Goal: Information Seeking & Learning: Learn about a topic

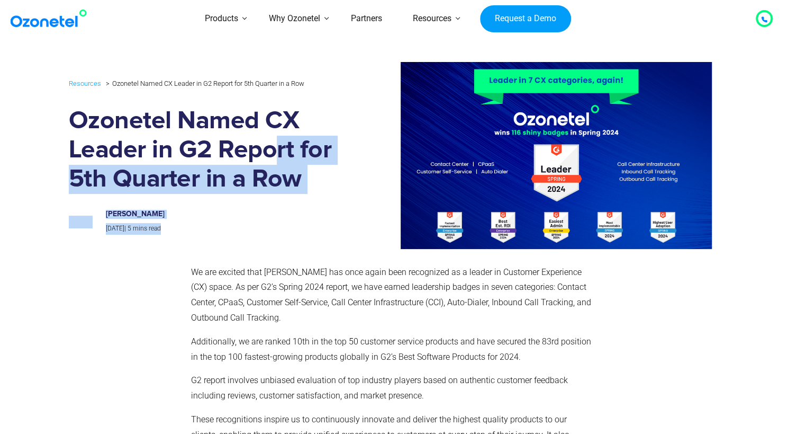
drag, startPoint x: 273, startPoint y: 157, endPoint x: 309, endPoint y: 240, distance: 90.6
click at [309, 240] on div "Resources Ozonetel Named CX Leader in G2 Report for 5th Quarter in a Row Ozonet…" at bounding box center [394, 155] width 651 height 187
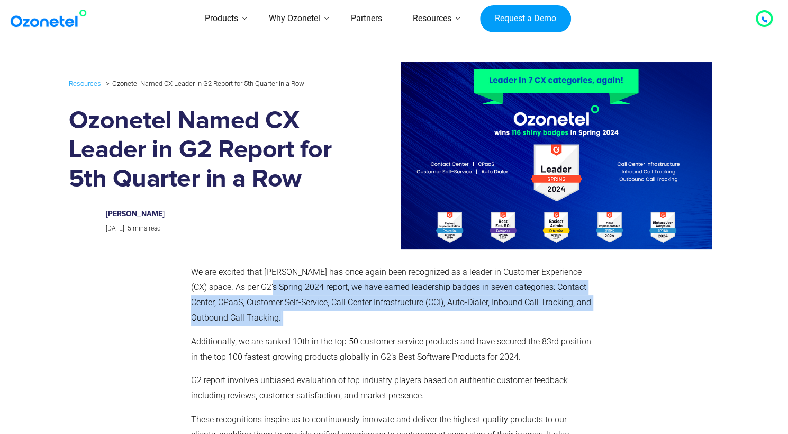
drag, startPoint x: 272, startPoint y: 288, endPoint x: 288, endPoint y: 327, distance: 41.5
click at [288, 327] on div "We are excited that [PERSON_NAME] has once again been recognized as a leader in…" at bounding box center [392, 369] width 402 height 209
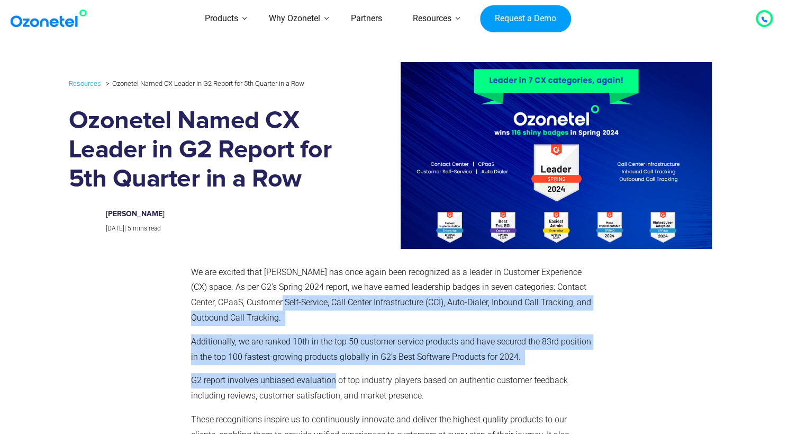
drag, startPoint x: 299, startPoint y: 302, endPoint x: 332, endPoint y: 381, distance: 85.6
click at [332, 381] on div "We are excited that [PERSON_NAME] has once again been recognized as a leader in…" at bounding box center [392, 369] width 402 height 209
click at [332, 381] on span "G2 report involves unbiased evaluation of top industry players based on authent…" at bounding box center [379, 387] width 377 height 25
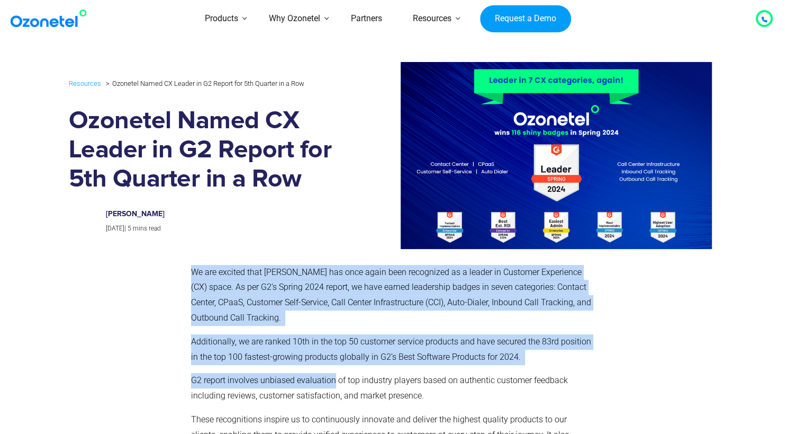
drag, startPoint x: 332, startPoint y: 381, endPoint x: 184, endPoint y: 270, distance: 185.3
click at [184, 270] on div "We are excited that [PERSON_NAME] has once again been recognized as a leader in…" at bounding box center [394, 373] width 651 height 228
click at [184, 270] on div at bounding box center [127, 373] width 117 height 228
drag, startPoint x: 184, startPoint y: 268, endPoint x: 270, endPoint y: 366, distance: 129.8
click at [270, 366] on div "We are excited that [PERSON_NAME] has once again been recognized as a leader in…" at bounding box center [394, 373] width 651 height 228
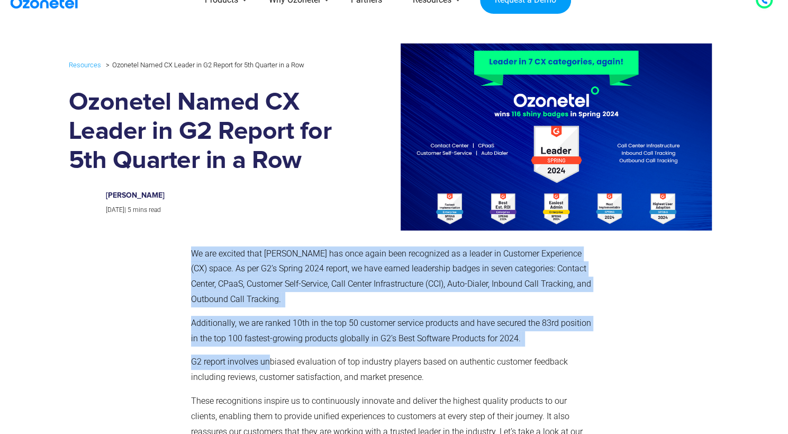
scroll to position [21, 0]
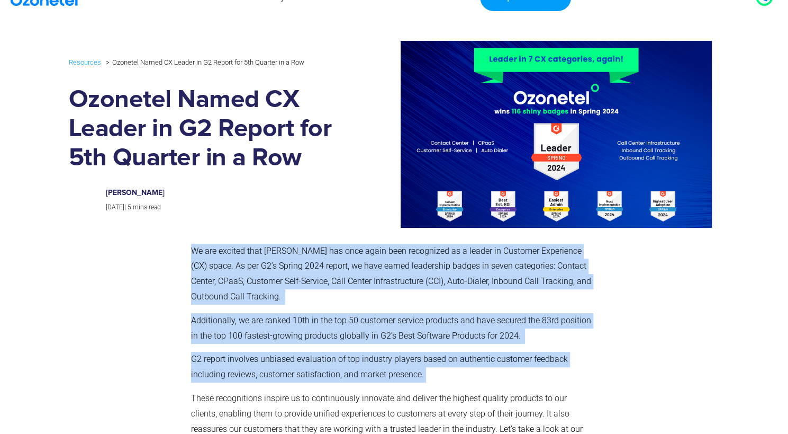
drag, startPoint x: 425, startPoint y: 377, endPoint x: 191, endPoint y: 245, distance: 268.8
click at [191, 245] on div "We are excited that [PERSON_NAME] has once again been recognized as a leader in…" at bounding box center [392, 352] width 412 height 228
